Goal: Task Accomplishment & Management: Complete application form

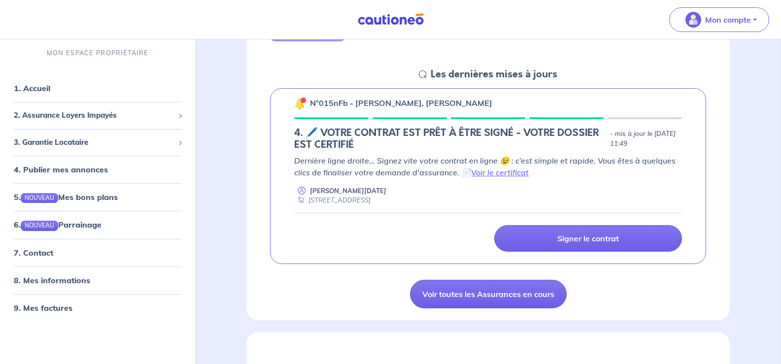
scroll to position [148, 0]
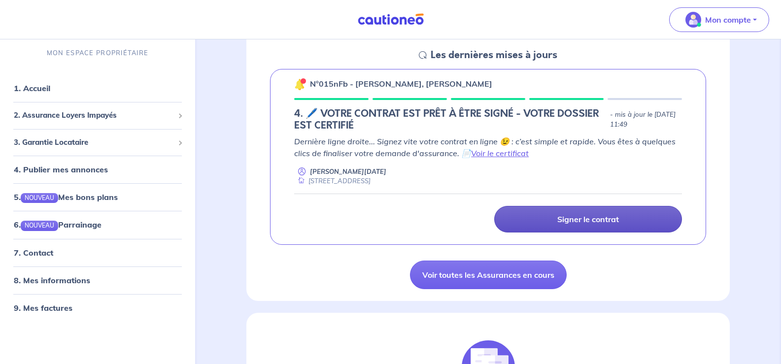
click at [591, 219] on p "Signer le contrat" at bounding box center [588, 219] width 62 height 10
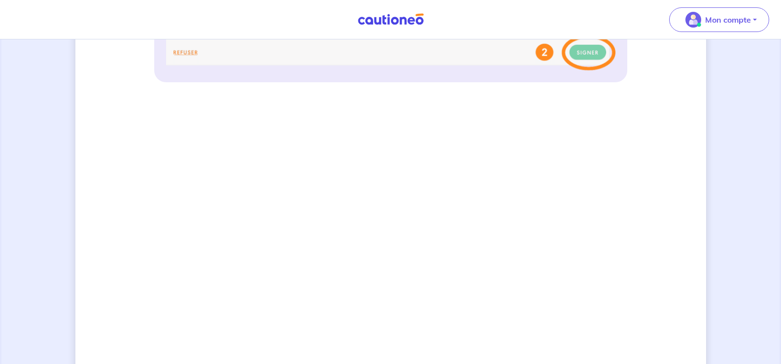
scroll to position [625, 0]
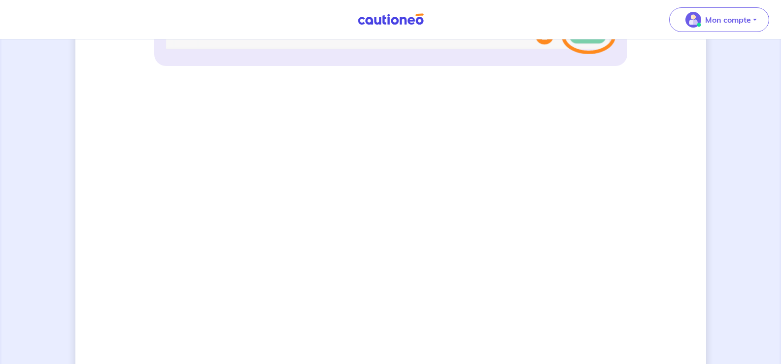
click at [648, 259] on div "3 Informations bail Informations propriétaire Paiement signature Signature de v…" at bounding box center [390, 11] width 631 height 1171
click at [627, 211] on div "3 Informations bail Informations propriétaire Paiement signature Signature de v…" at bounding box center [390, 11] width 631 height 1171
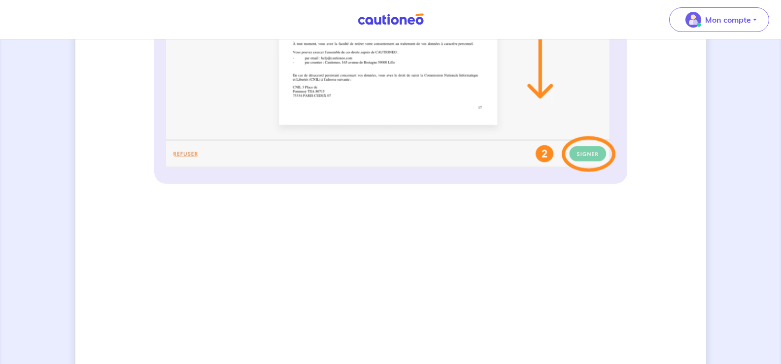
scroll to position [518, 0]
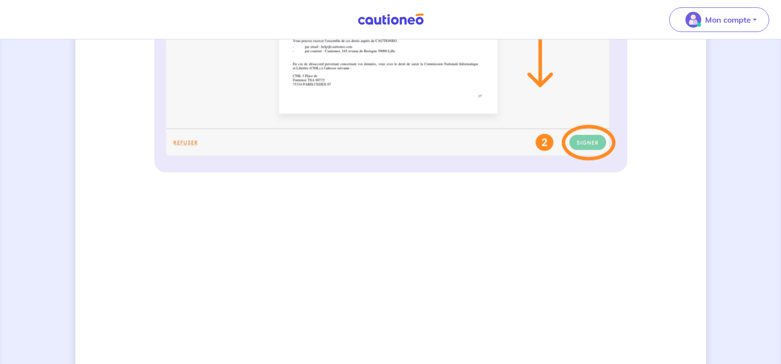
click at [673, 200] on div "3 Informations bail Informations propriétaire Paiement signature Signature de v…" at bounding box center [390, 118] width 631 height 1171
click at [644, 236] on div "3 Informations bail Informations propriétaire Paiement signature Signature de v…" at bounding box center [390, 118] width 631 height 1171
click at [665, 218] on div "3 Informations bail Informations propriétaire Paiement signature Signature de v…" at bounding box center [390, 118] width 631 height 1171
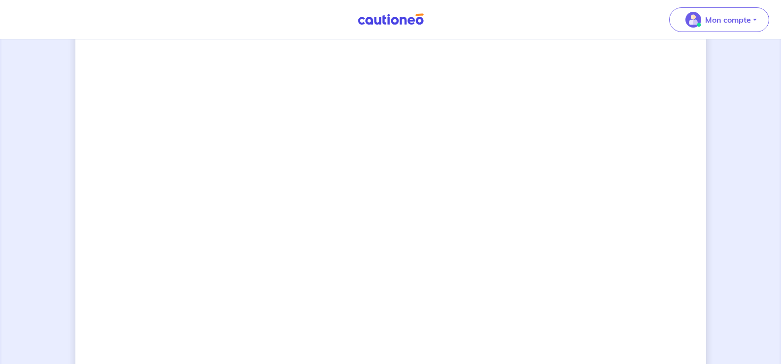
scroll to position [673, 0]
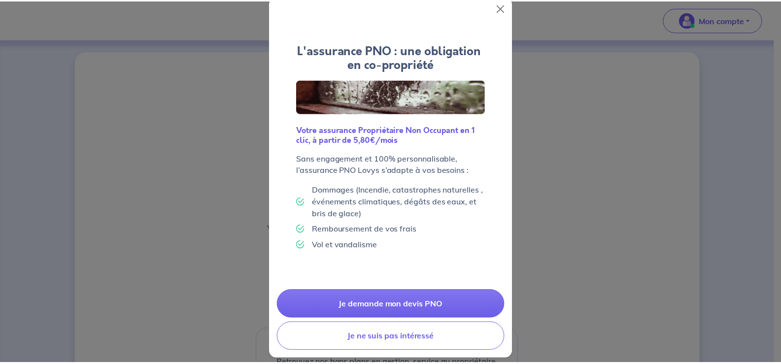
scroll to position [28, 0]
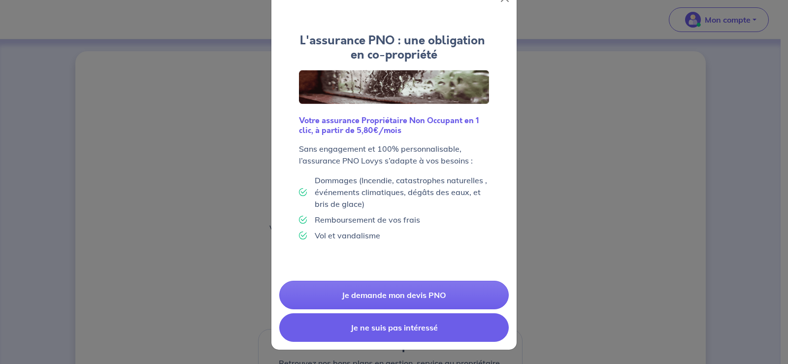
click at [362, 328] on button "Je ne suis pas intéressé" at bounding box center [394, 327] width 230 height 29
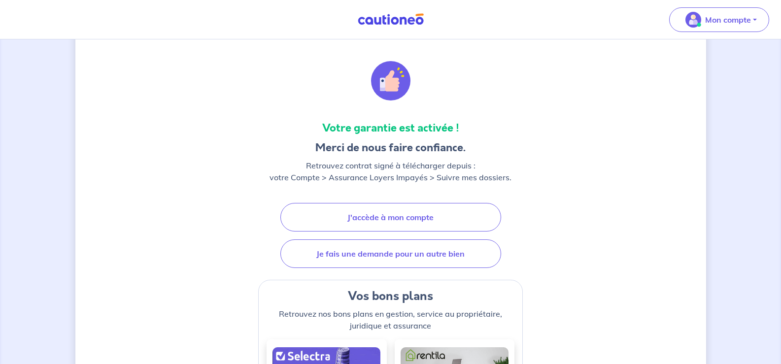
scroll to position [0, 0]
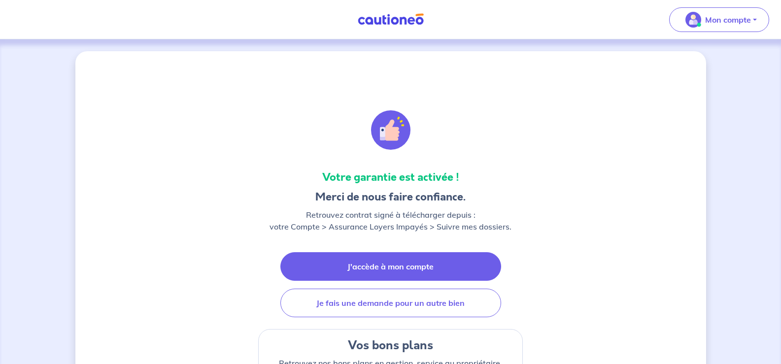
click at [370, 270] on link "J'accède à mon compte" at bounding box center [390, 266] width 221 height 29
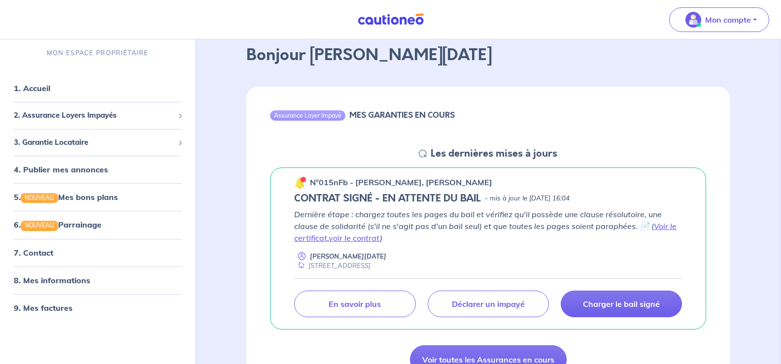
scroll to position [99, 0]
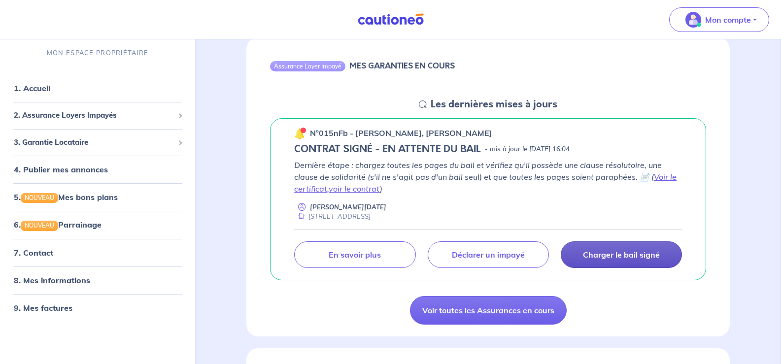
click at [606, 259] on p "Charger le bail signé" at bounding box center [621, 255] width 77 height 10
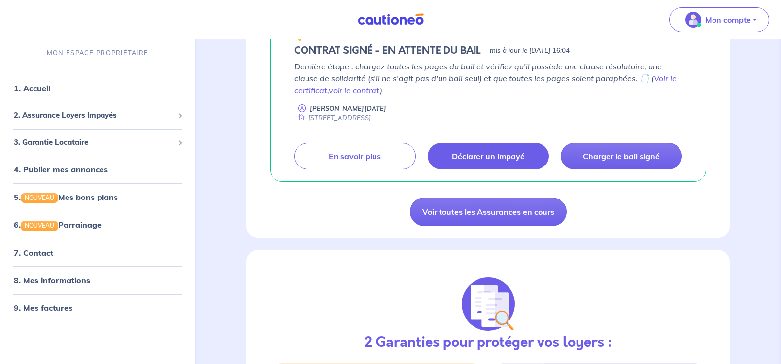
scroll to position [148, 0]
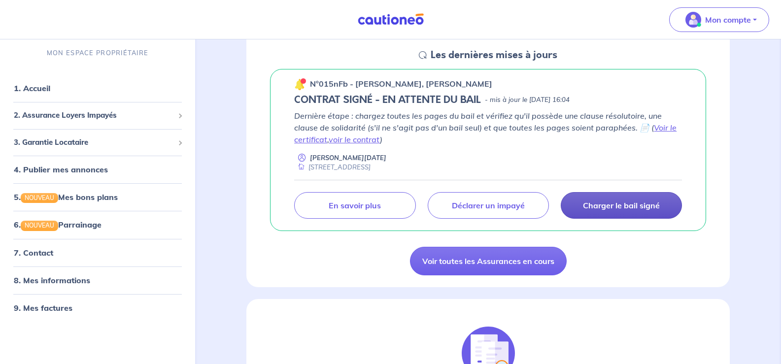
click at [600, 205] on p "Charger le bail signé" at bounding box center [621, 206] width 77 height 10
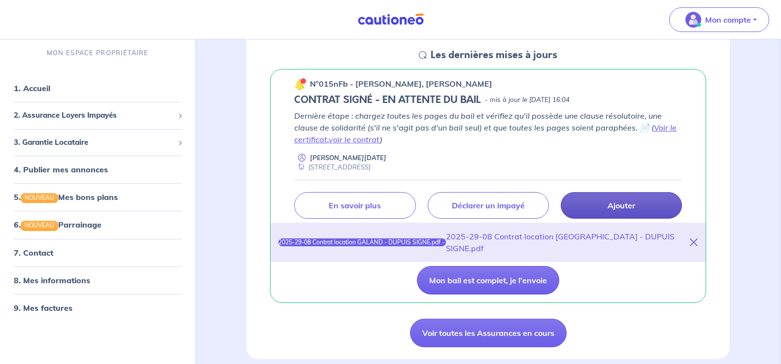
click at [693, 238] on icon at bounding box center [694, 242] width 8 height 8
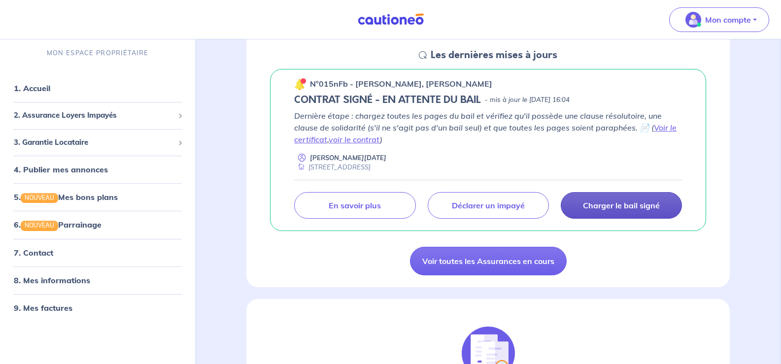
click at [653, 212] on link "Charger le bail signé" at bounding box center [621, 205] width 121 height 27
click at [629, 210] on p "Charger le bail signé" at bounding box center [621, 206] width 77 height 10
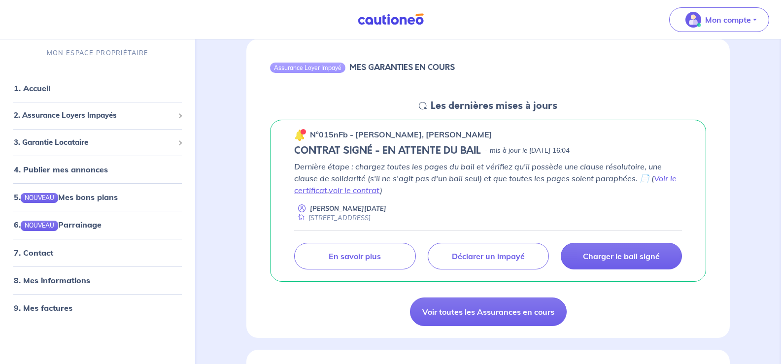
scroll to position [99, 0]
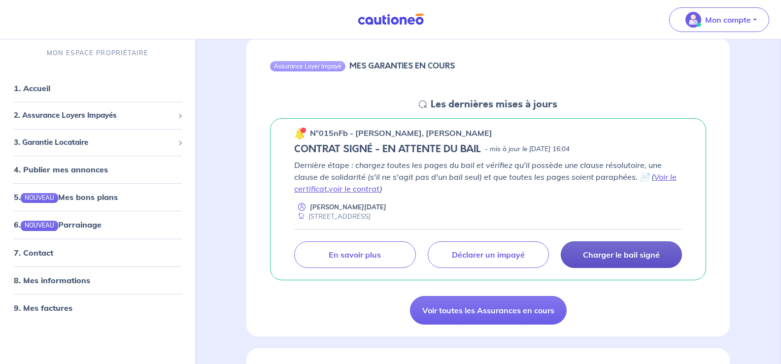
click at [610, 256] on p "Charger le bail signé" at bounding box center [621, 255] width 77 height 10
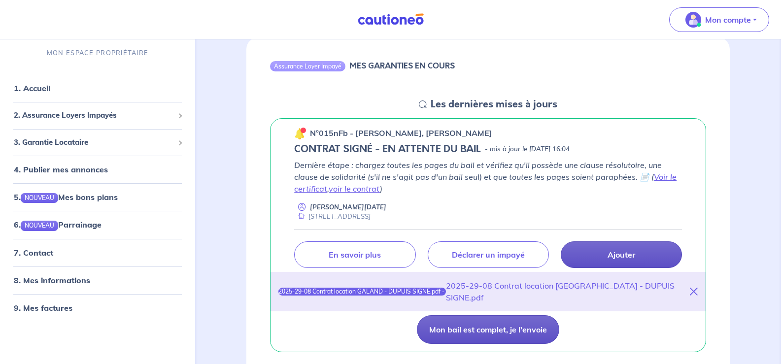
click at [481, 317] on button "Mon bail est complet, je l'envoie" at bounding box center [488, 329] width 142 height 29
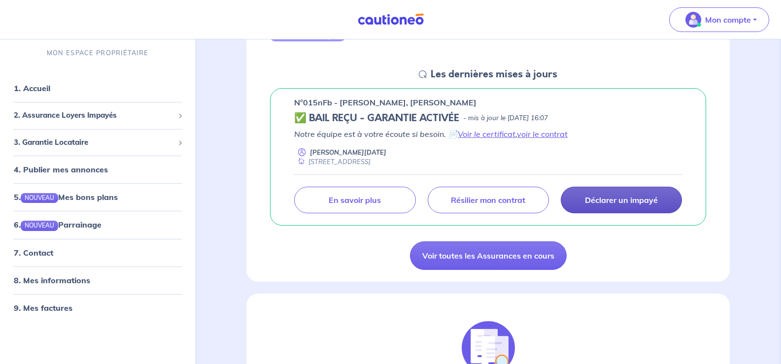
scroll to position [112, 0]
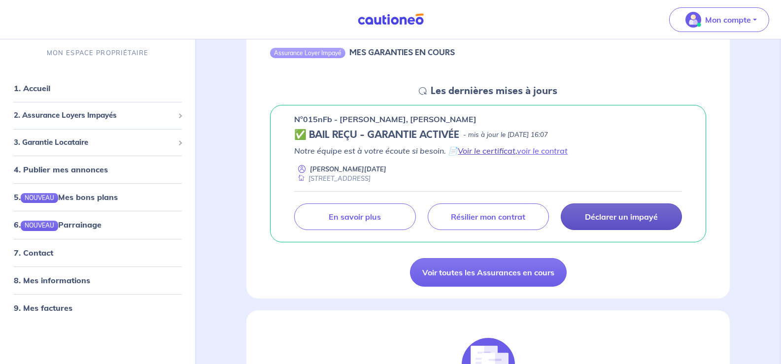
click at [469, 155] on link "Voir le certificat" at bounding box center [487, 151] width 58 height 10
click at [528, 148] on link "voir le contrat" at bounding box center [542, 151] width 51 height 10
click at [540, 149] on link "voir le contrat" at bounding box center [542, 151] width 51 height 10
click at [48, 307] on link "9. Mes factures" at bounding box center [42, 308] width 57 height 10
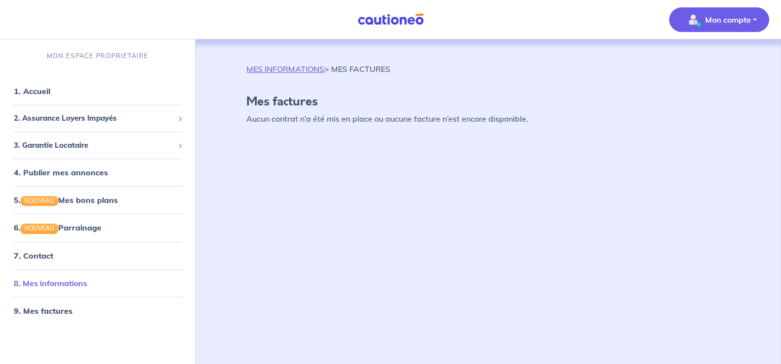
click at [53, 287] on link "8. Mes informations" at bounding box center [50, 283] width 73 height 10
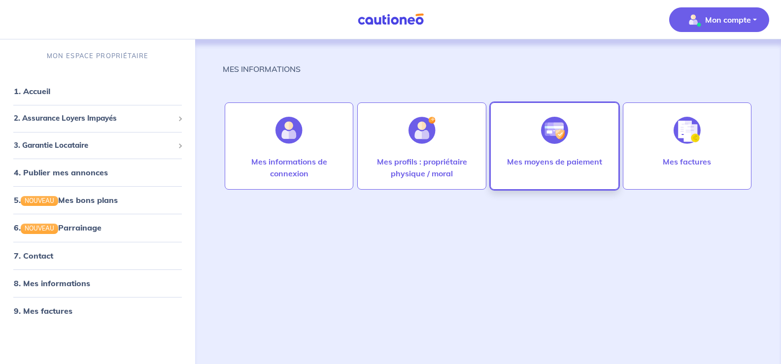
click at [574, 148] on div at bounding box center [554, 130] width 43 height 51
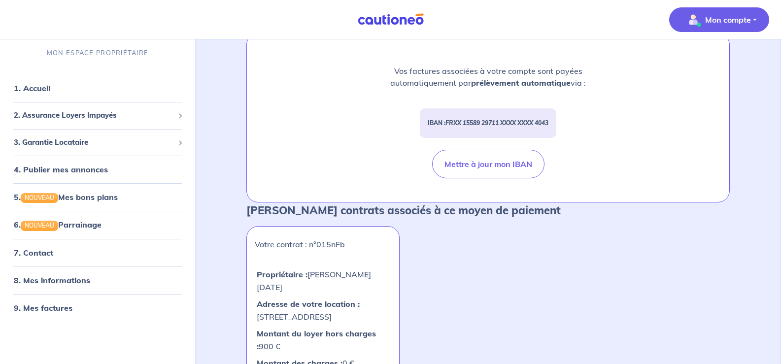
scroll to position [86, 0]
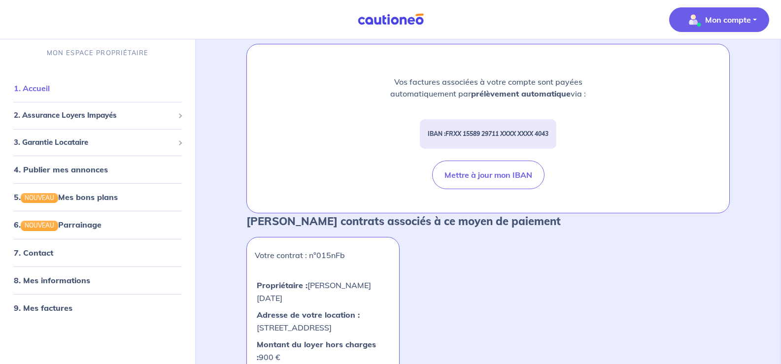
click at [44, 91] on link "1. Accueil" at bounding box center [32, 88] width 36 height 10
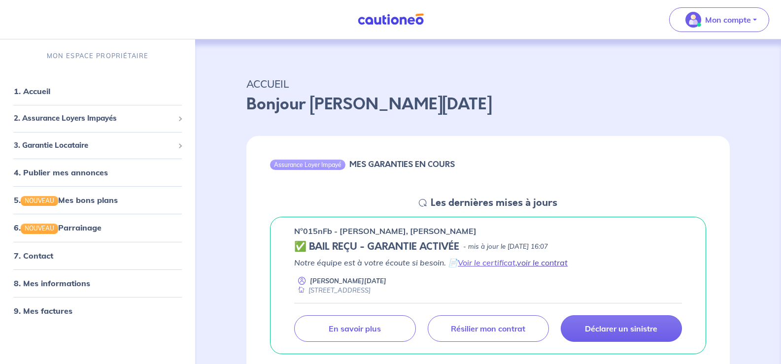
click at [540, 266] on link "voir le contrat" at bounding box center [542, 263] width 51 height 10
